Goal: Task Accomplishment & Management: Manage account settings

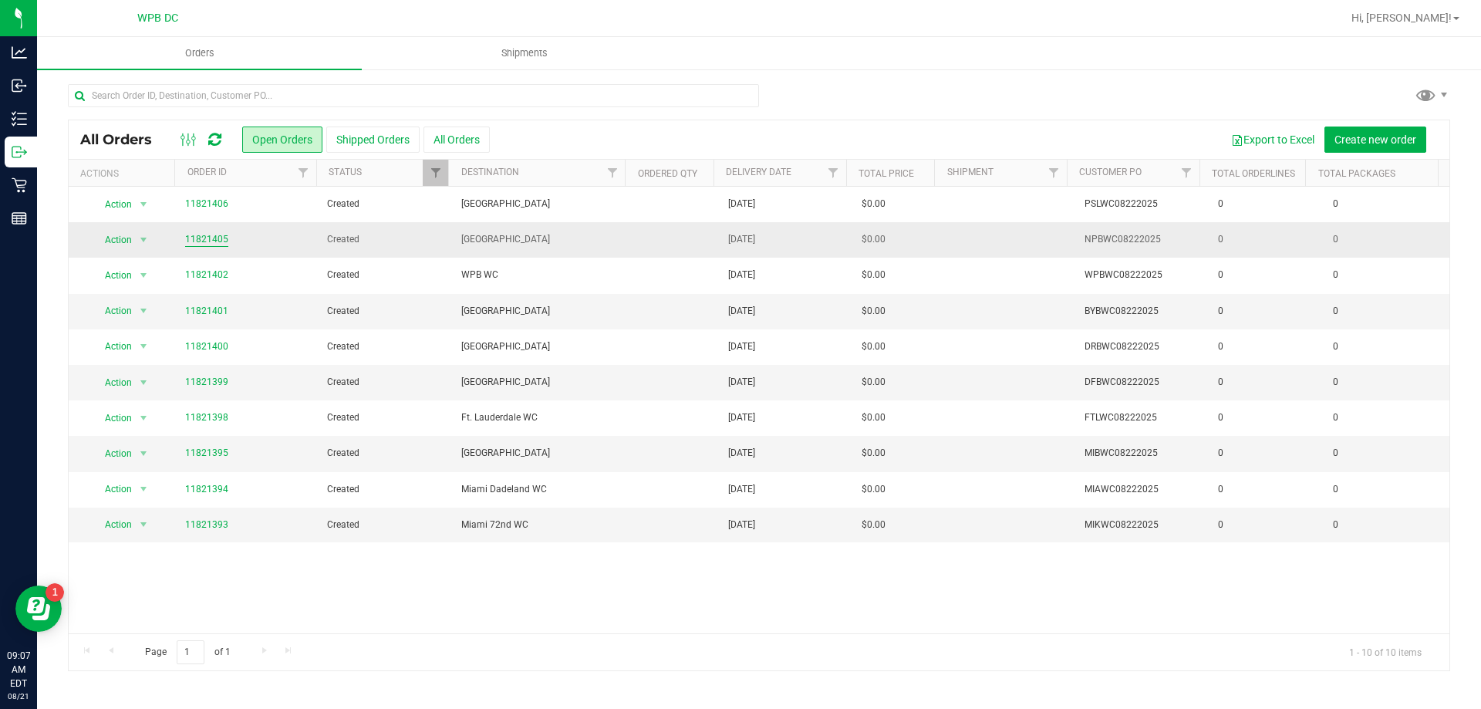
click at [187, 237] on link "11821405" at bounding box center [206, 239] width 43 height 15
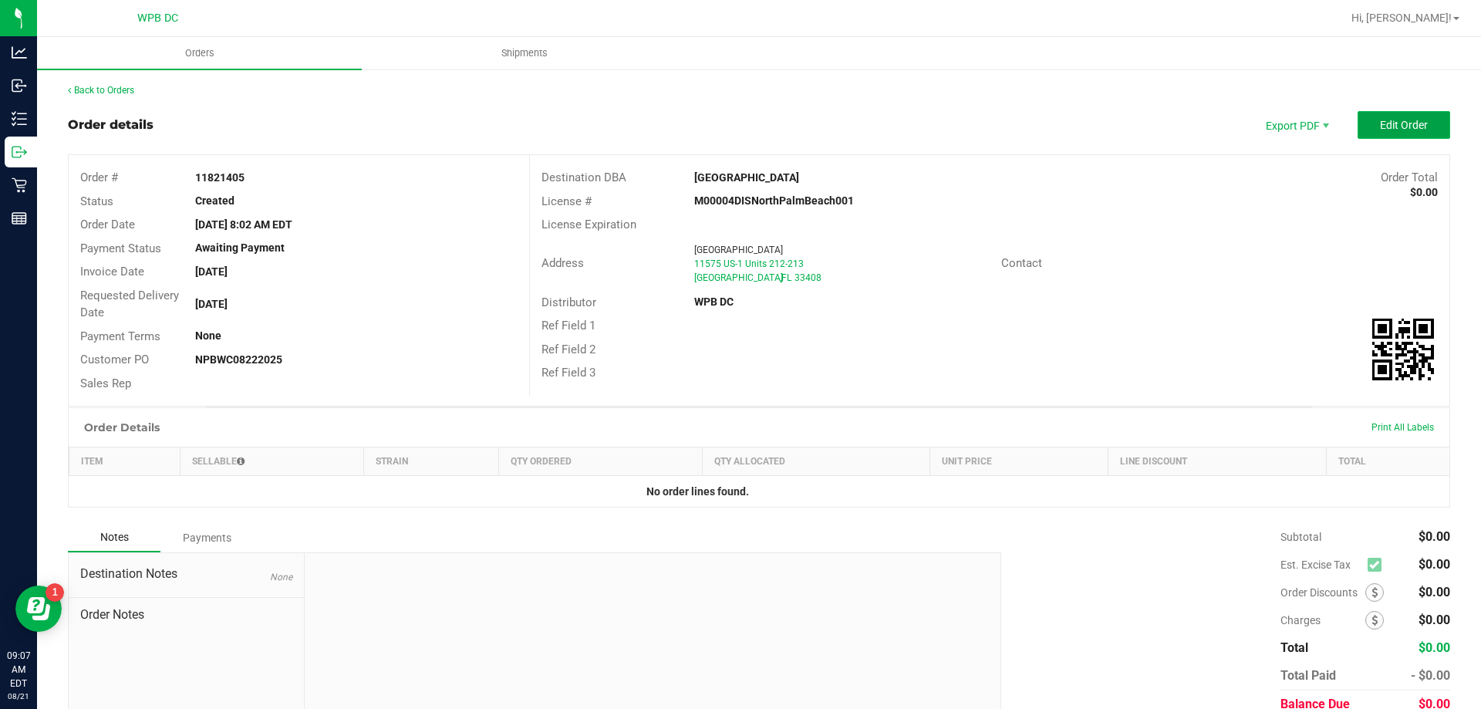
click at [1407, 124] on span "Edit Order" at bounding box center [1404, 125] width 48 height 12
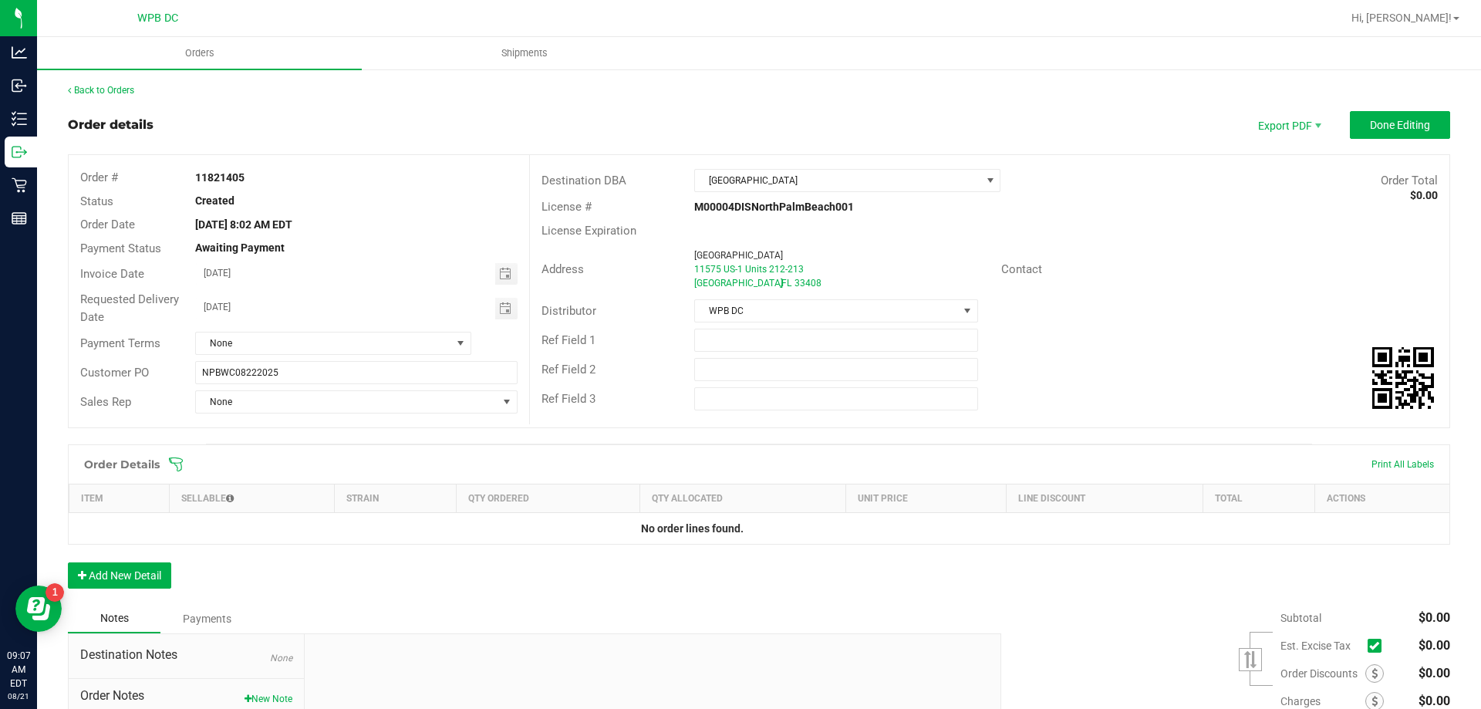
click at [176, 462] on icon at bounding box center [175, 464] width 15 height 15
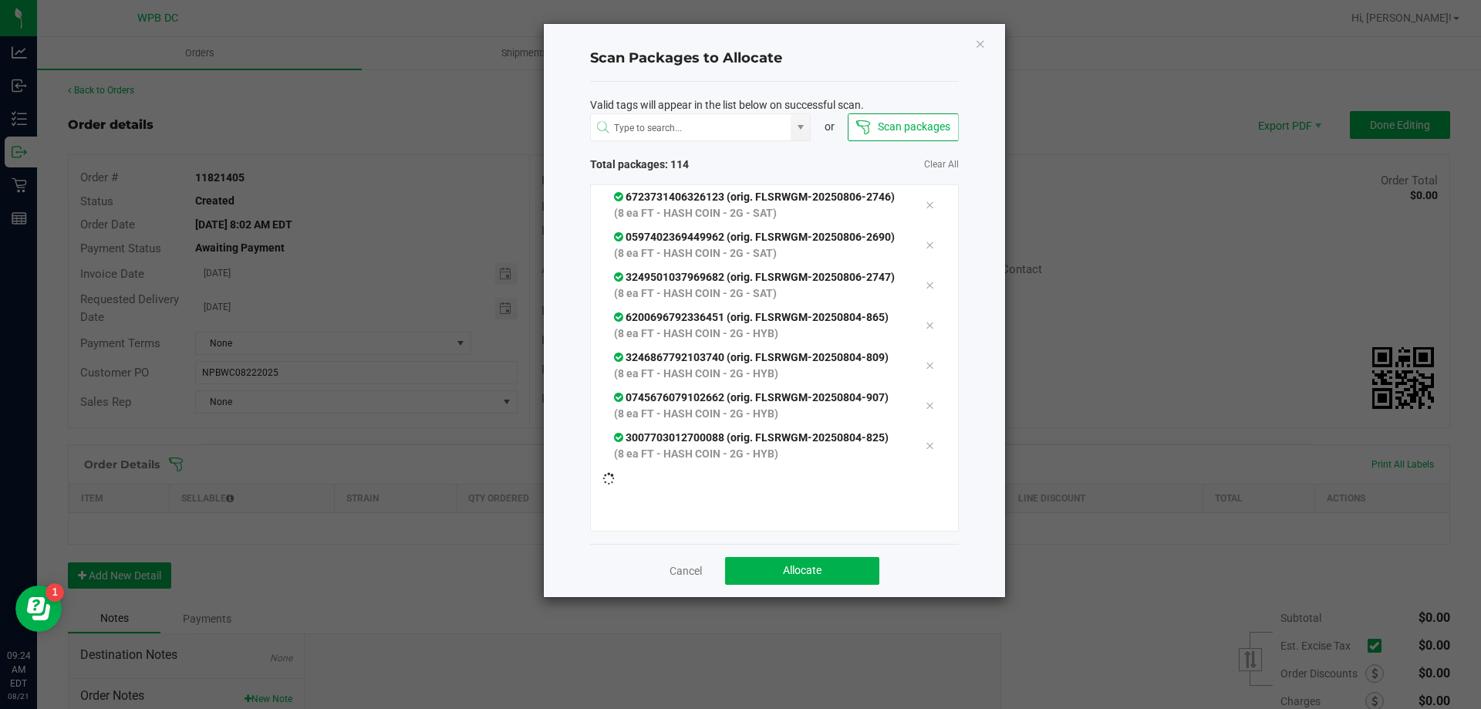
scroll to position [5423, 0]
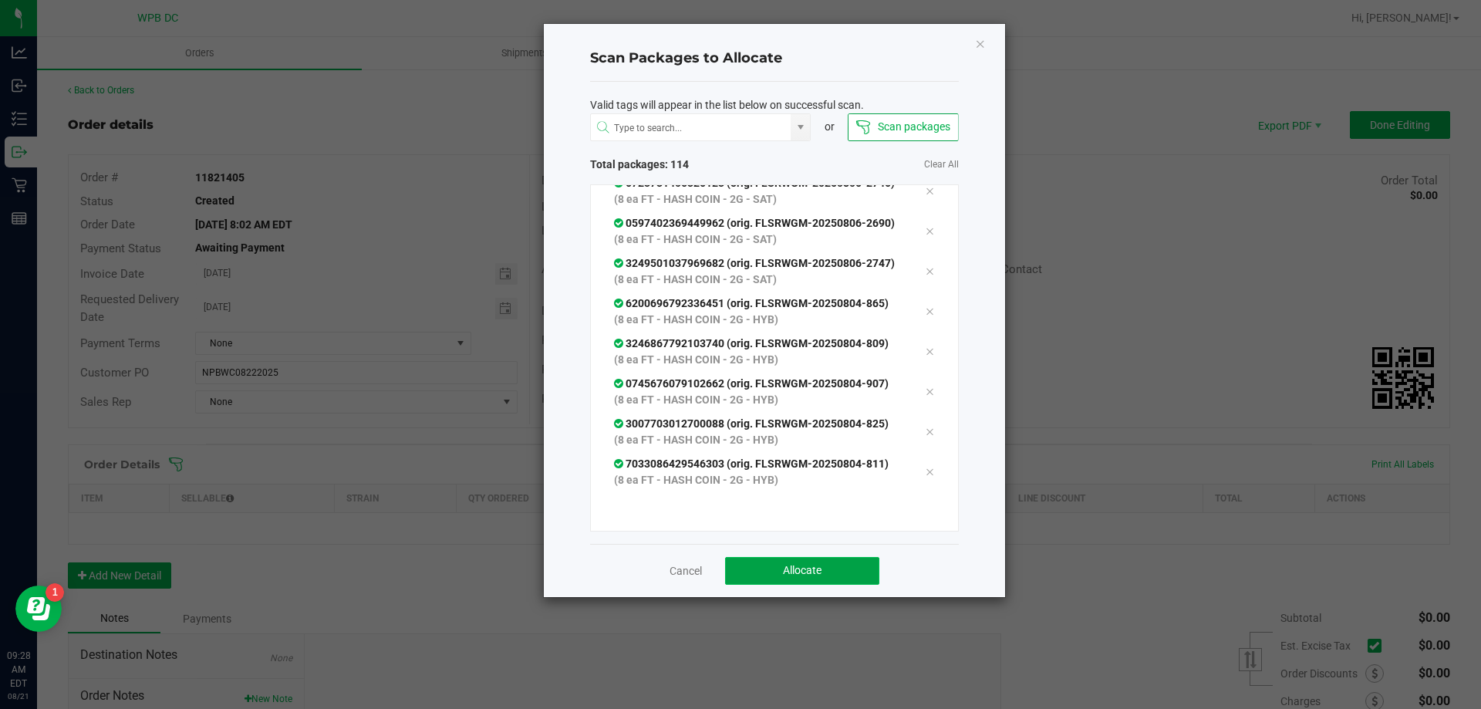
click at [858, 563] on button "Allocate" at bounding box center [802, 571] width 154 height 28
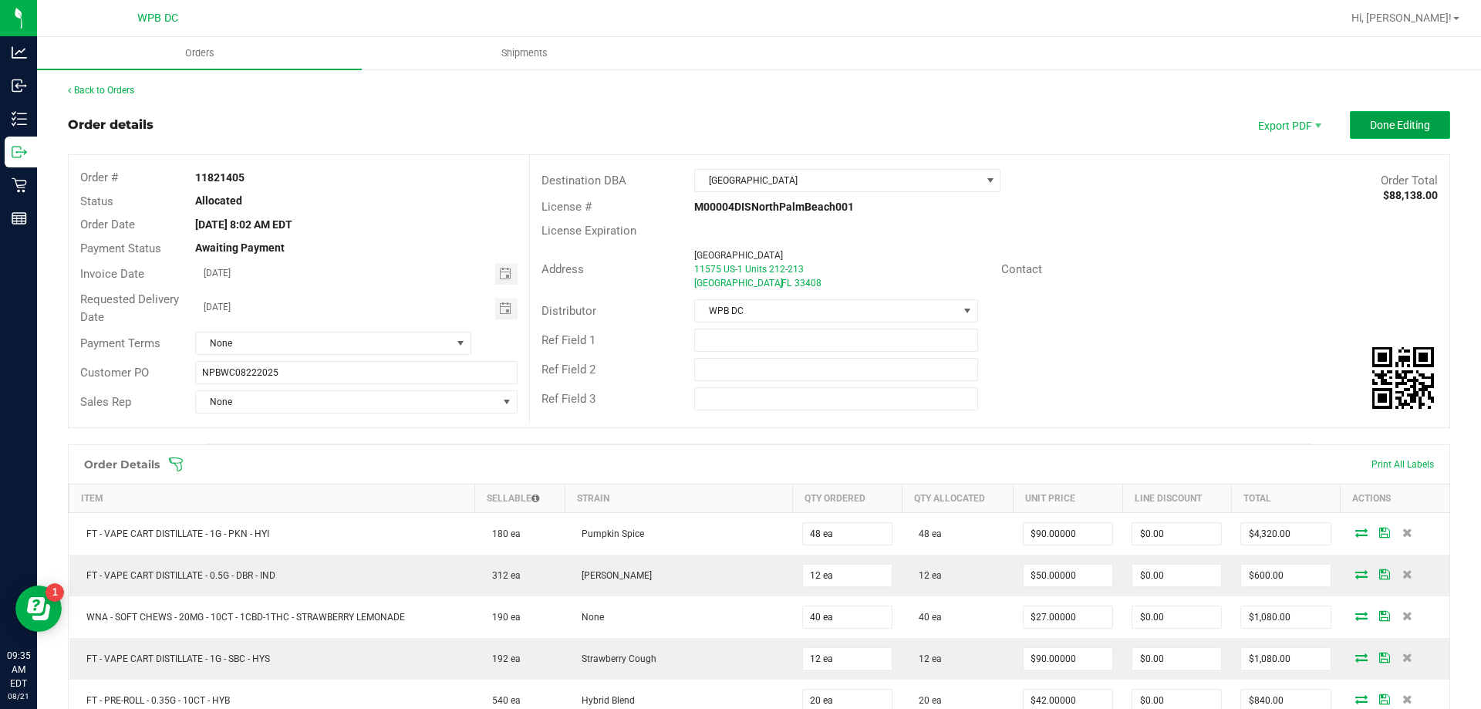
click at [1391, 128] on span "Done Editing" at bounding box center [1400, 125] width 60 height 12
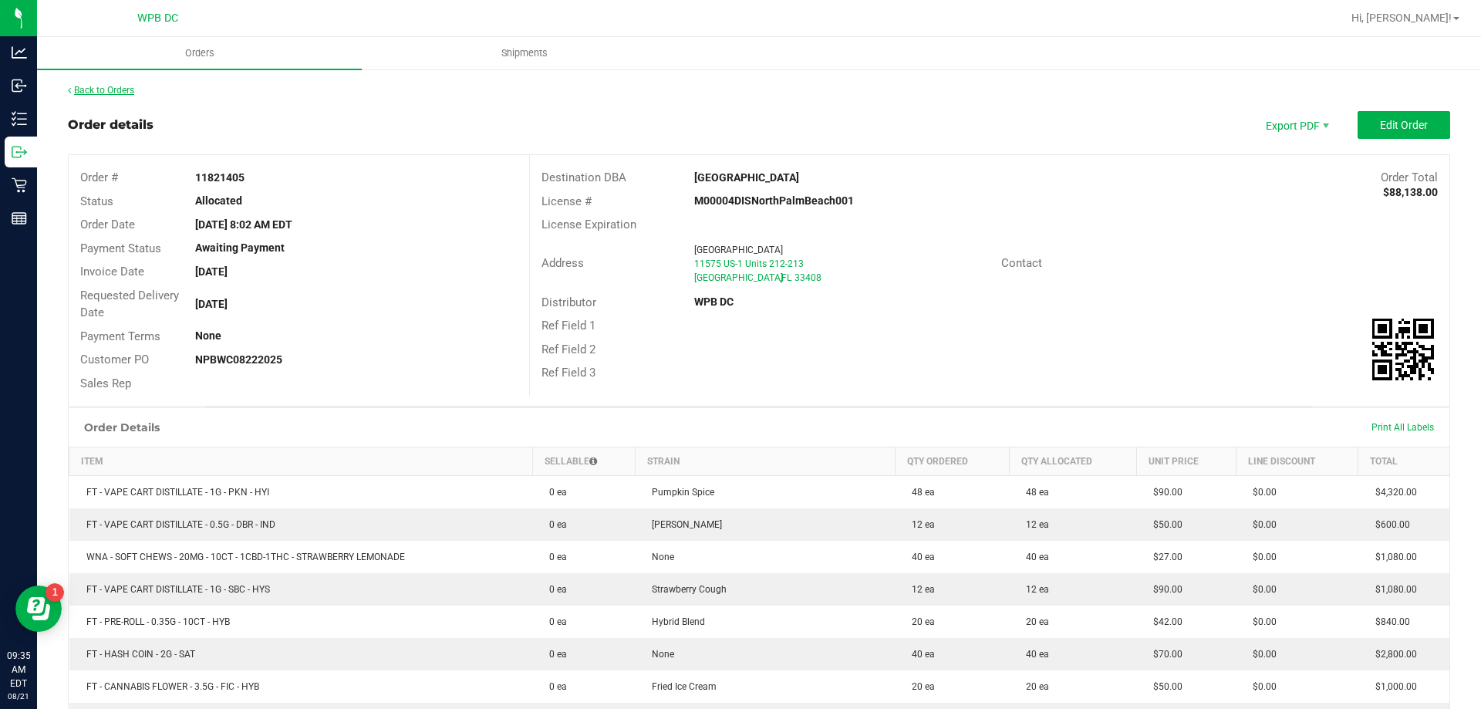
click at [126, 92] on link "Back to Orders" at bounding box center [101, 90] width 66 height 11
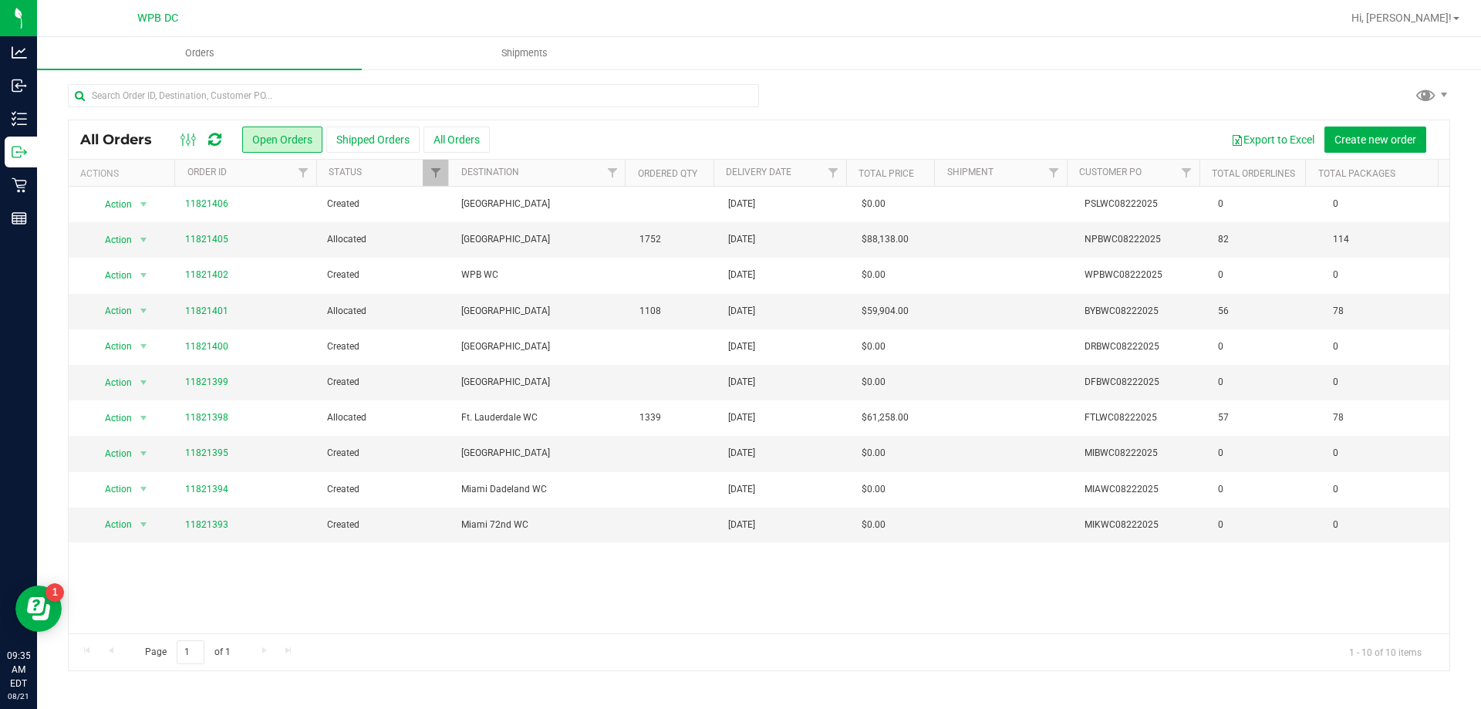
click at [211, 135] on icon at bounding box center [214, 139] width 13 height 15
